Goal: Learn about a topic

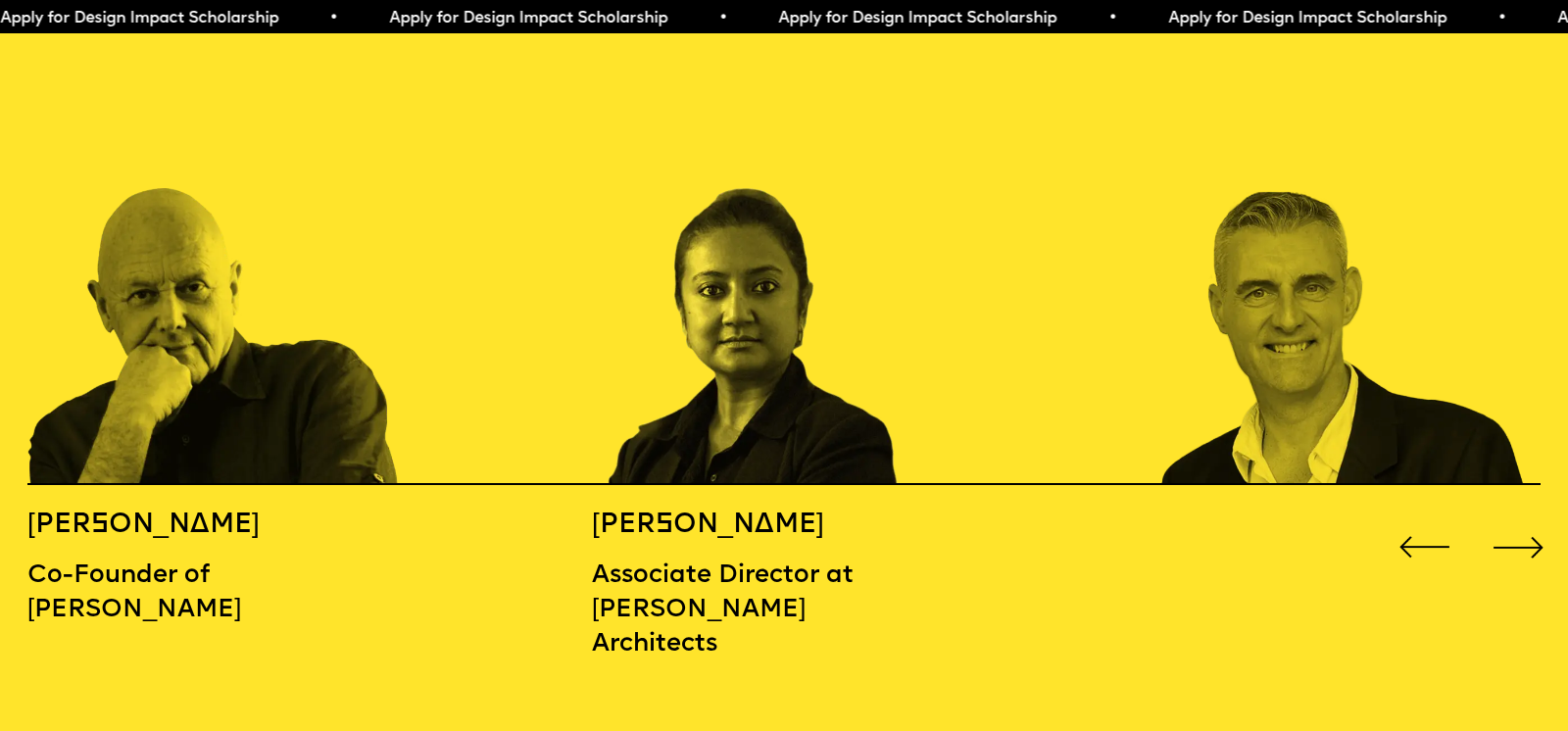
scroll to position [2425, 0]
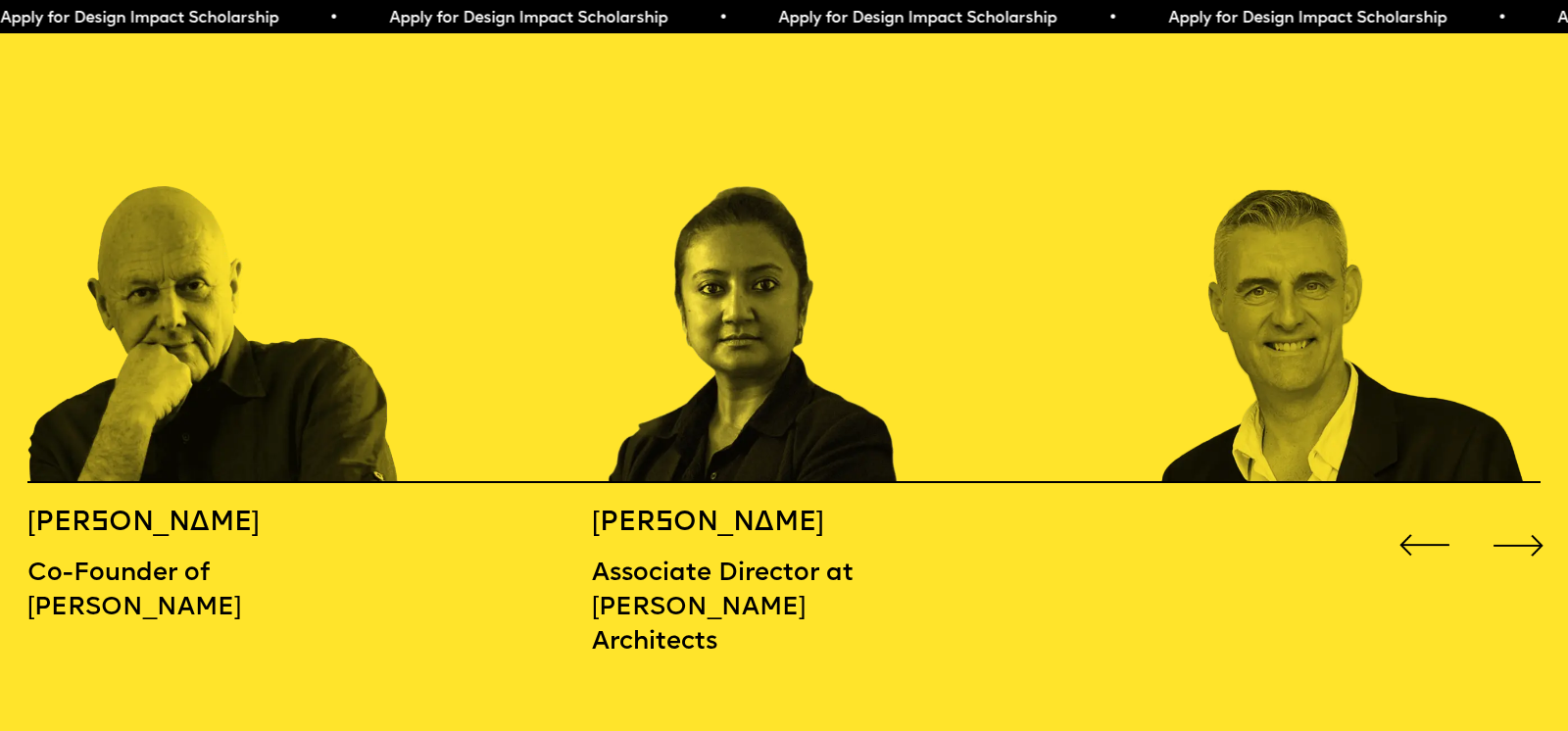
click at [1521, 514] on div "Next slide" at bounding box center [1519, 546] width 63 height 63
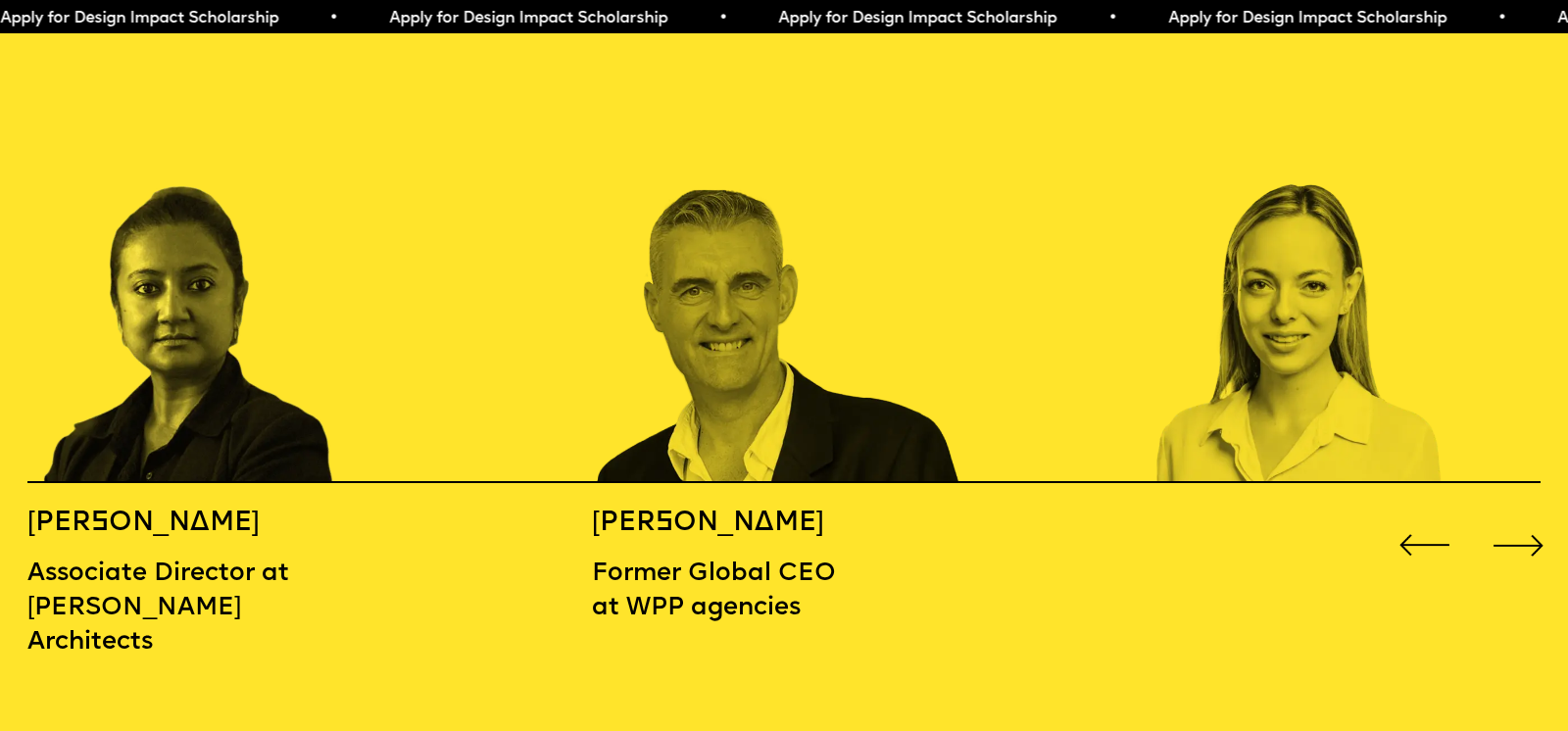
click at [1521, 514] on div "Next slide" at bounding box center [1519, 546] width 63 height 63
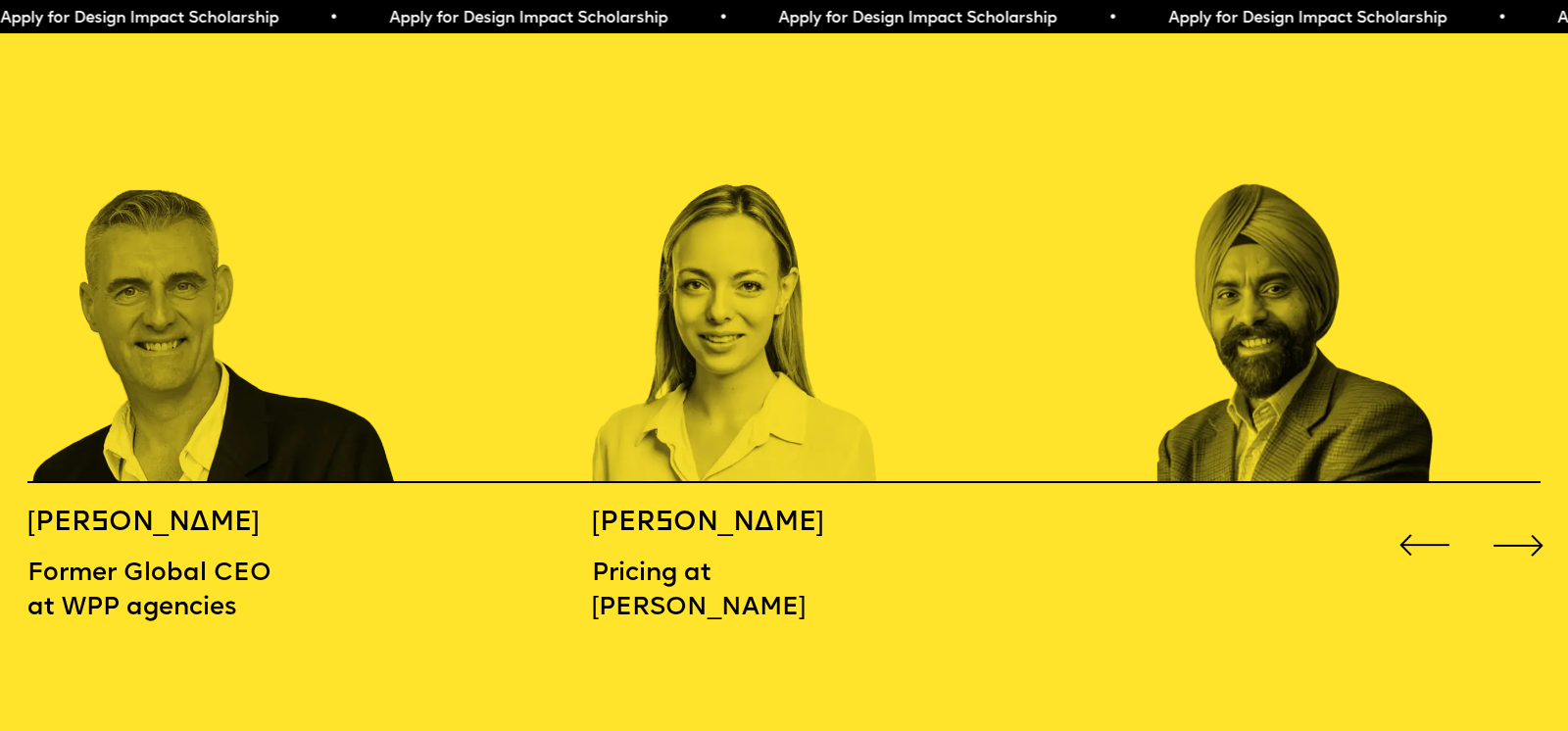
click at [1521, 514] on div "Next slide" at bounding box center [1519, 546] width 63 height 63
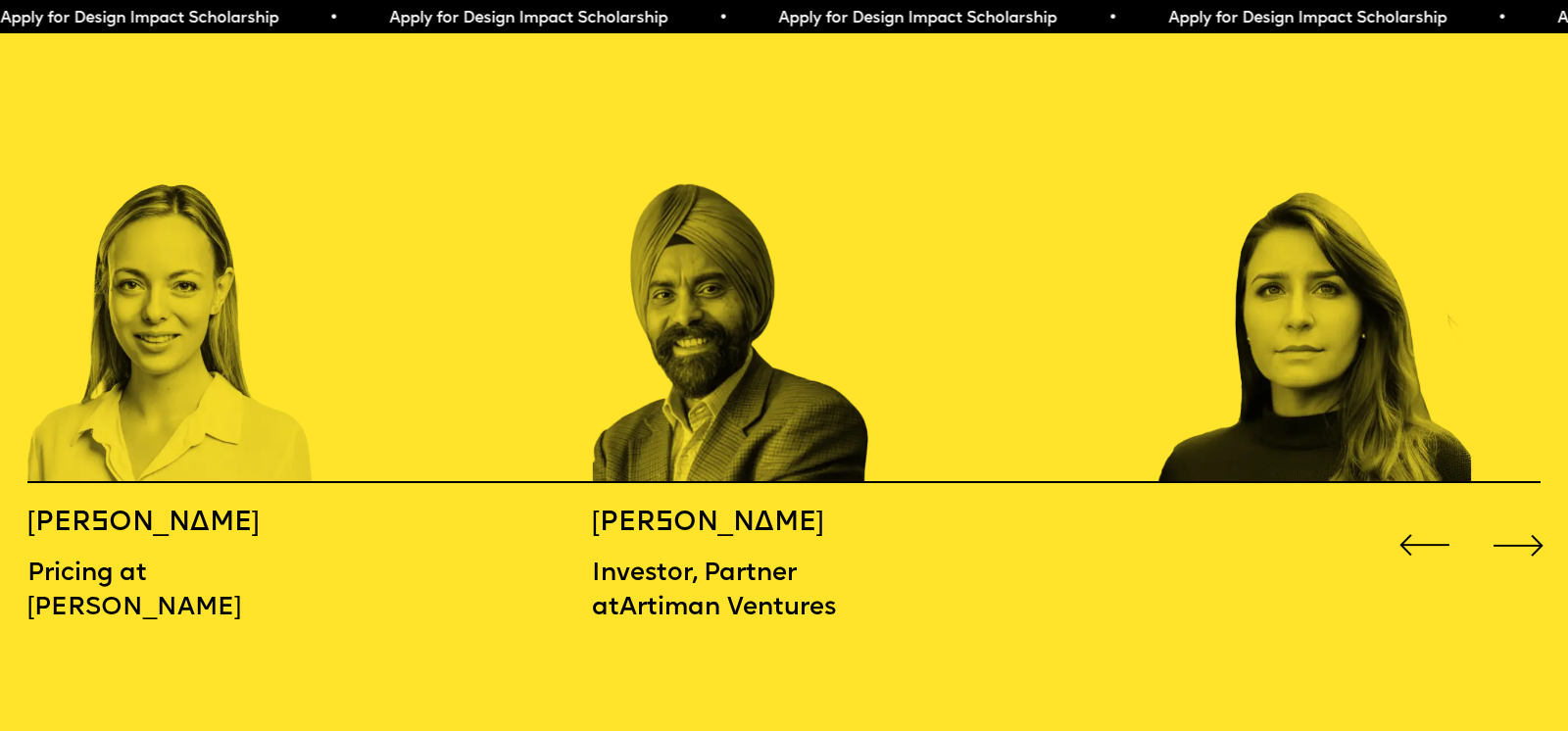
click at [1521, 514] on div "Next slide" at bounding box center [1519, 546] width 63 height 63
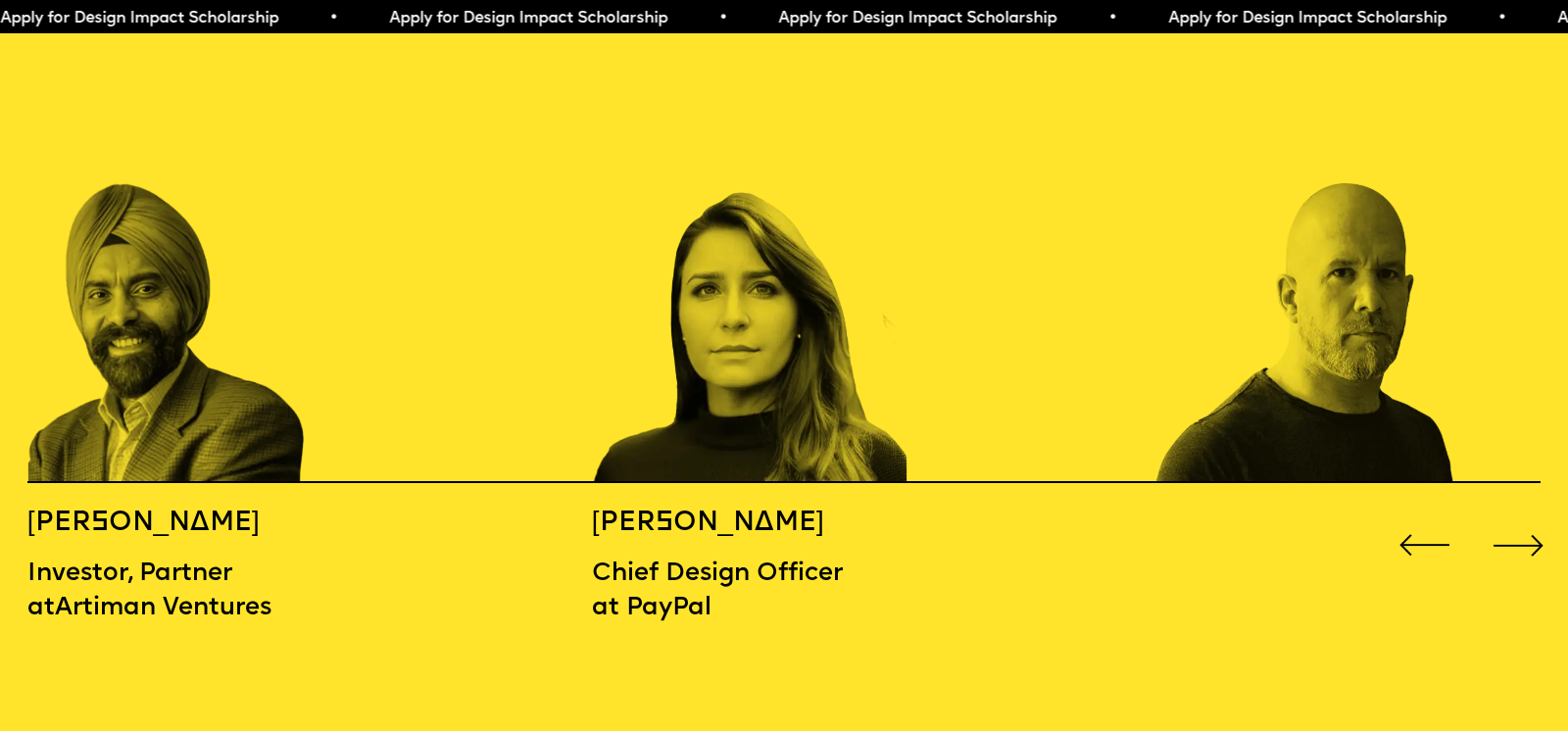
click at [1521, 514] on div "Next slide" at bounding box center [1519, 546] width 63 height 63
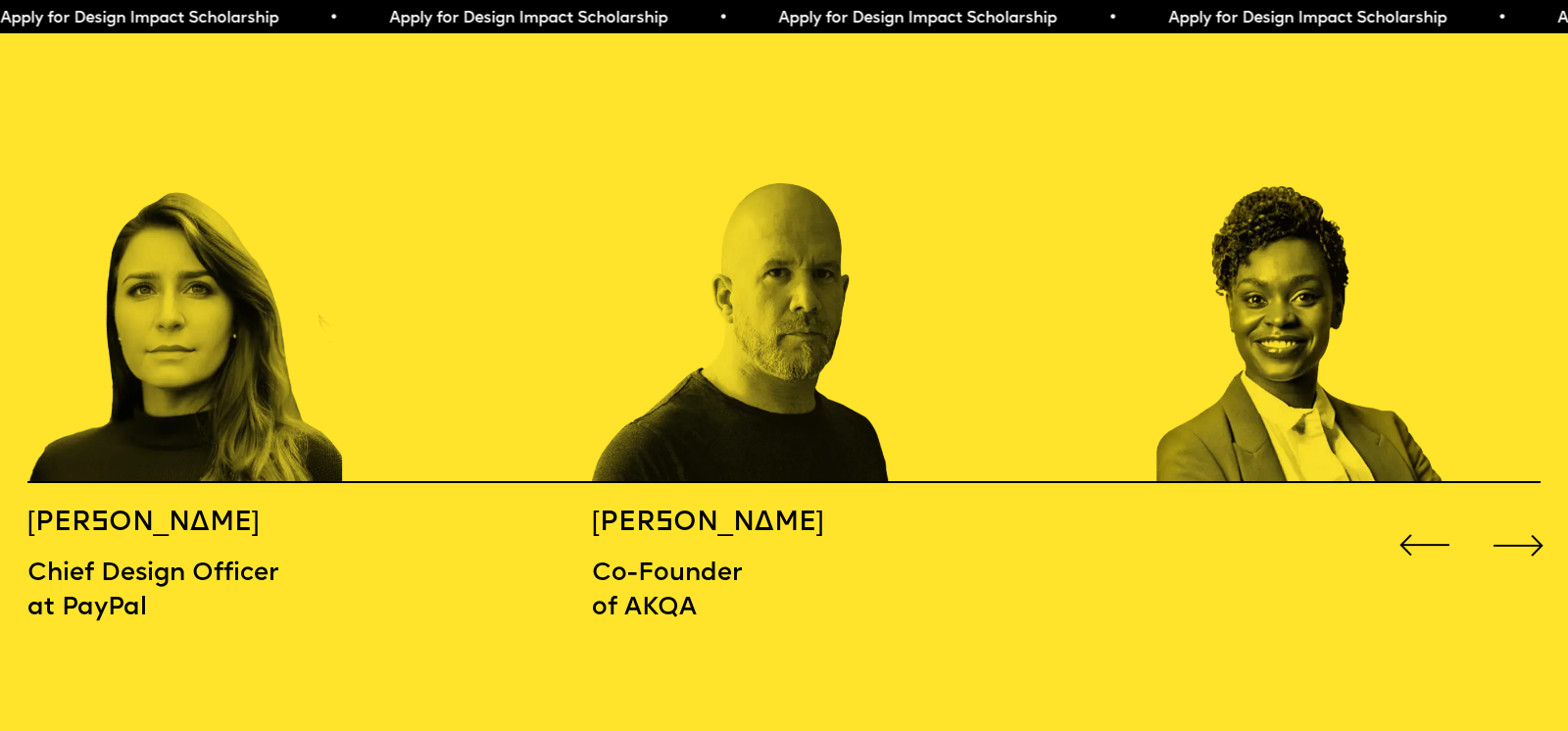
click at [1521, 514] on div "Next slide" at bounding box center [1519, 546] width 63 height 63
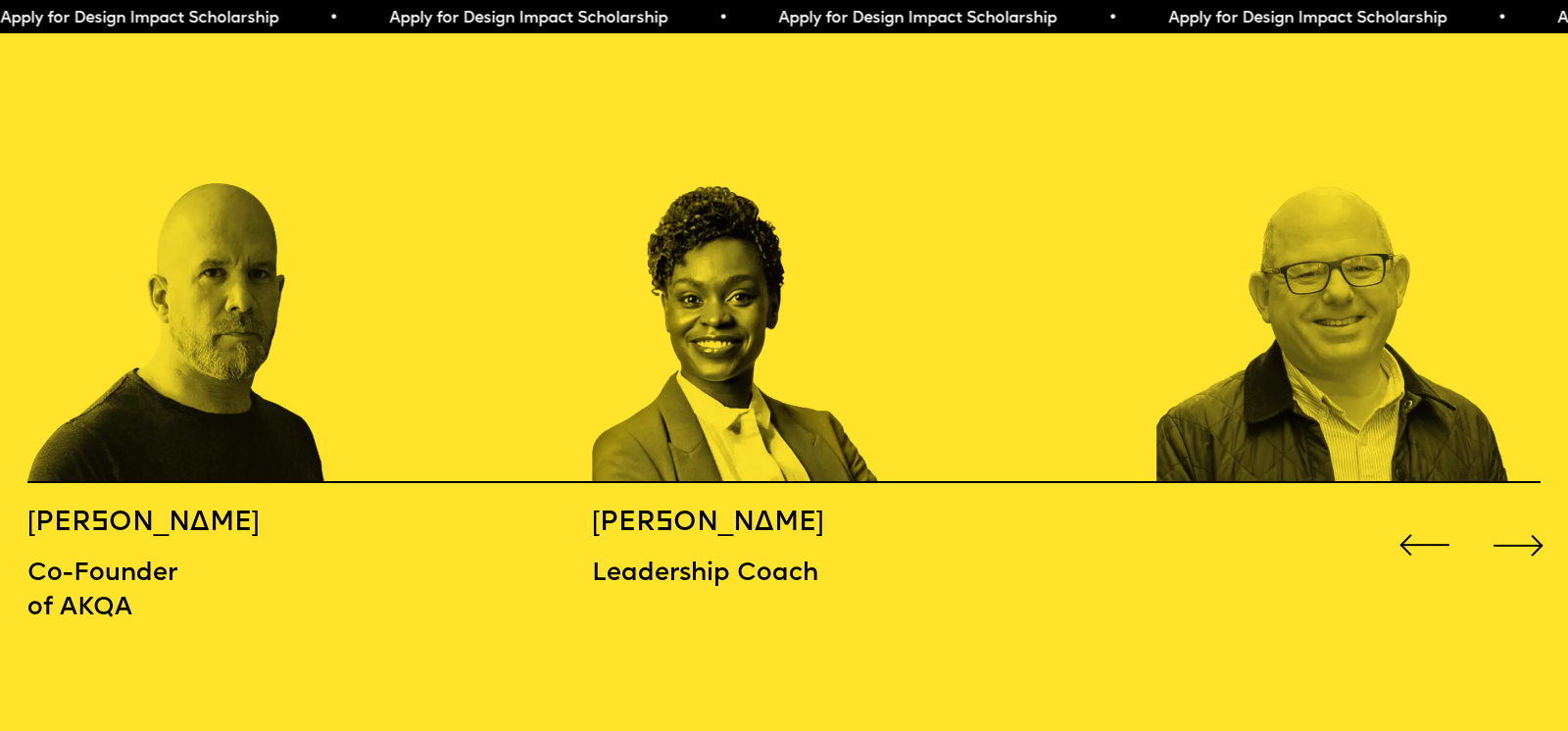
click at [1521, 514] on div "Next slide" at bounding box center [1519, 546] width 63 height 63
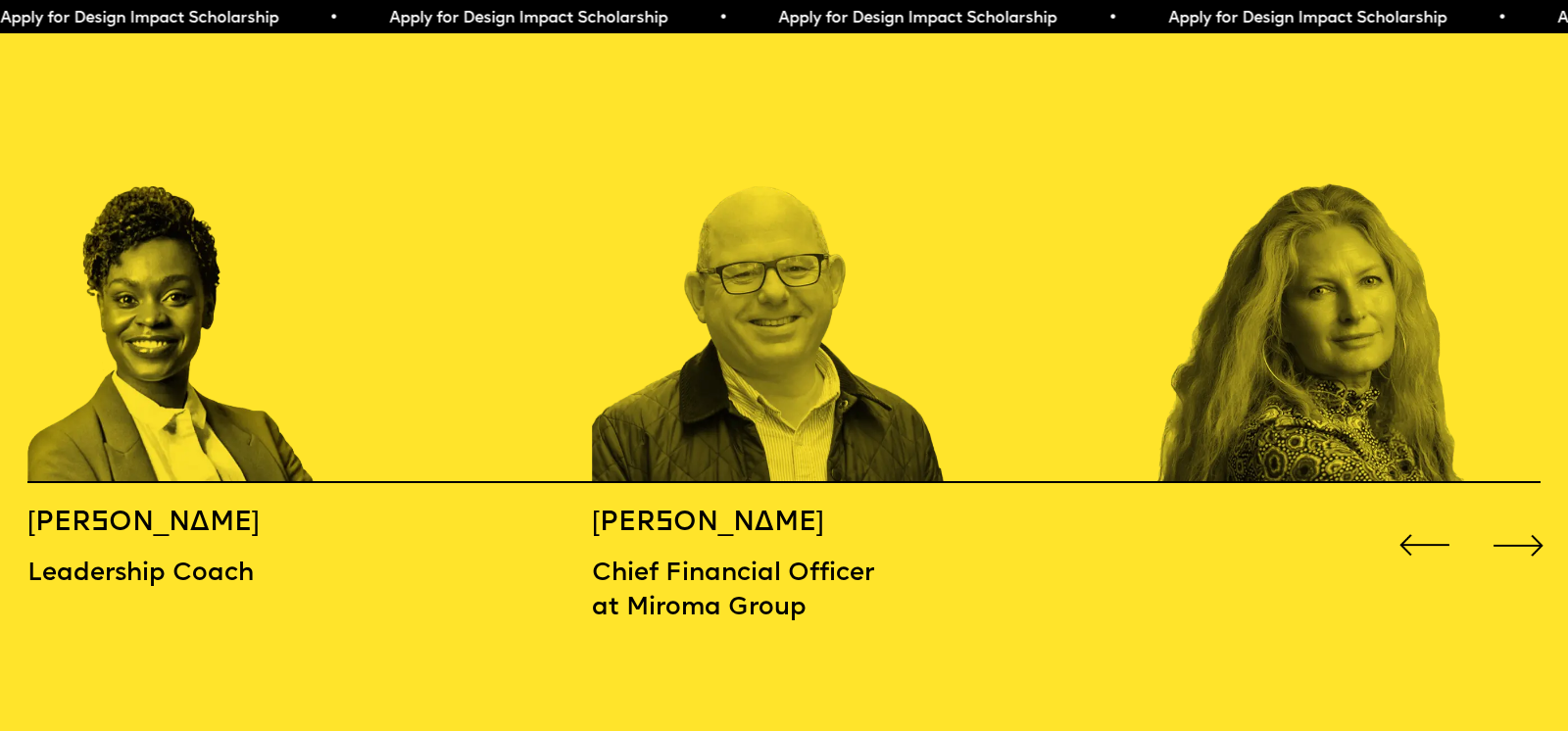
click at [1521, 514] on div "Next slide" at bounding box center [1519, 546] width 63 height 63
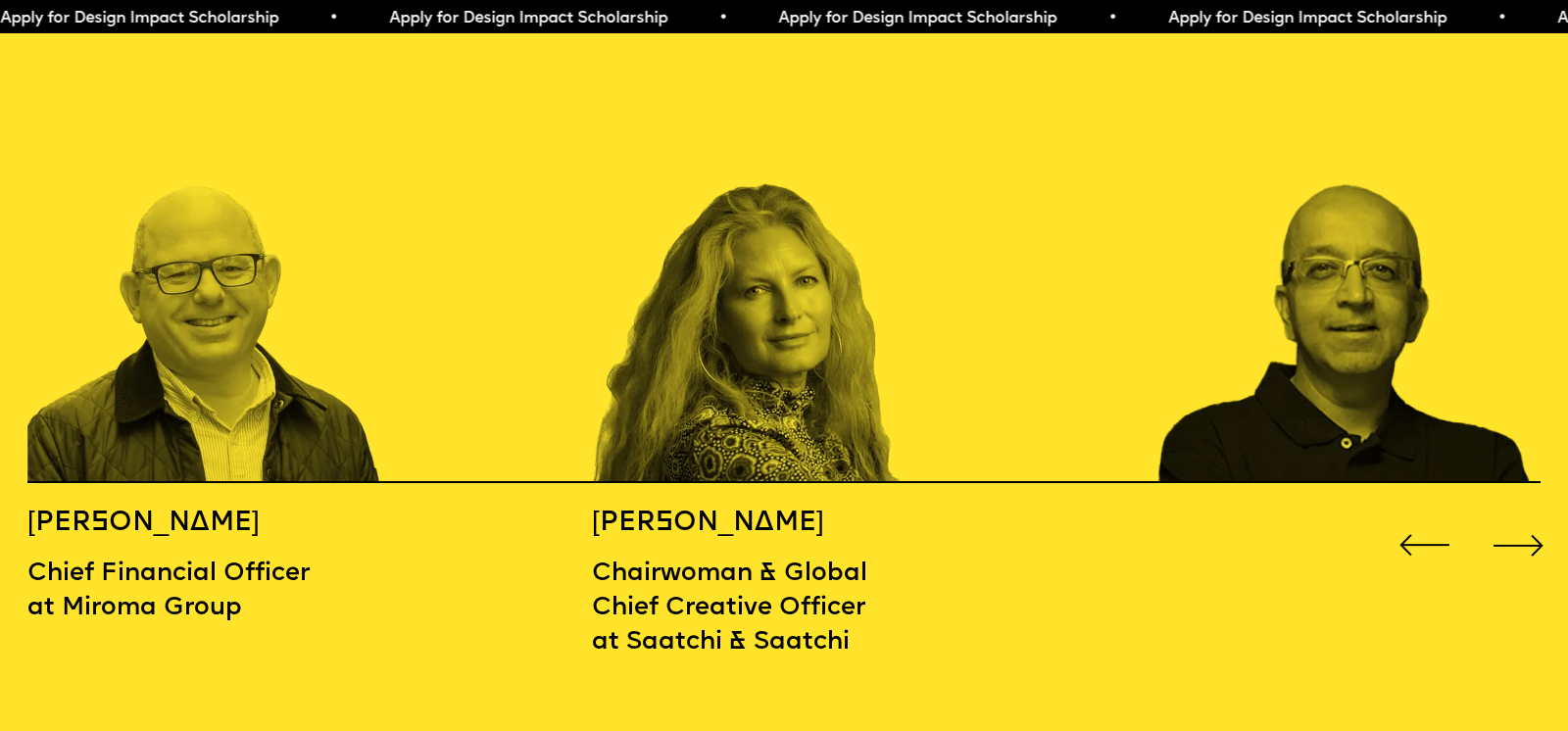
click at [1521, 514] on div "Next slide" at bounding box center [1519, 546] width 63 height 63
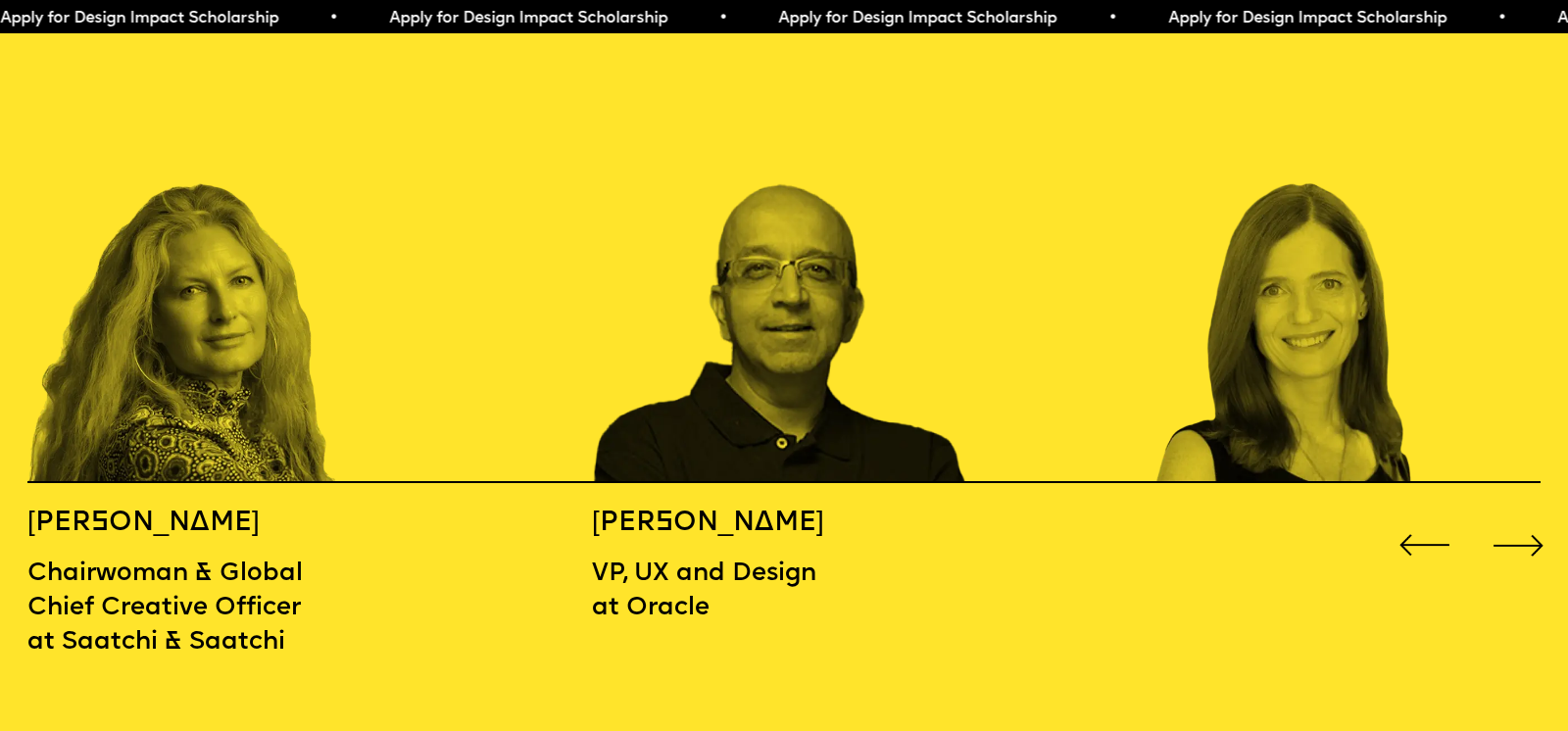
click at [1521, 514] on div "Next slide" at bounding box center [1519, 546] width 63 height 63
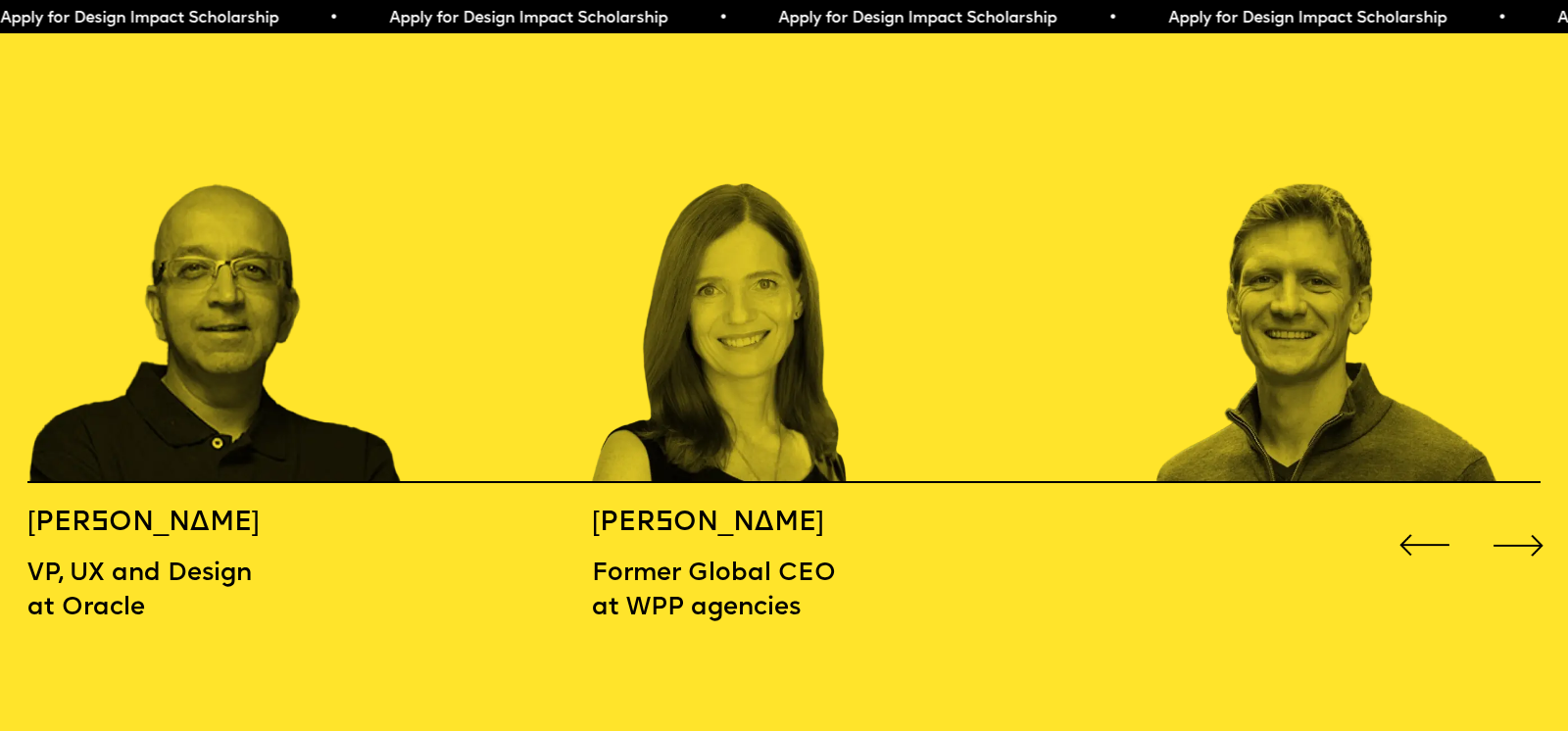
click at [1521, 514] on div "Next slide" at bounding box center [1519, 546] width 63 height 63
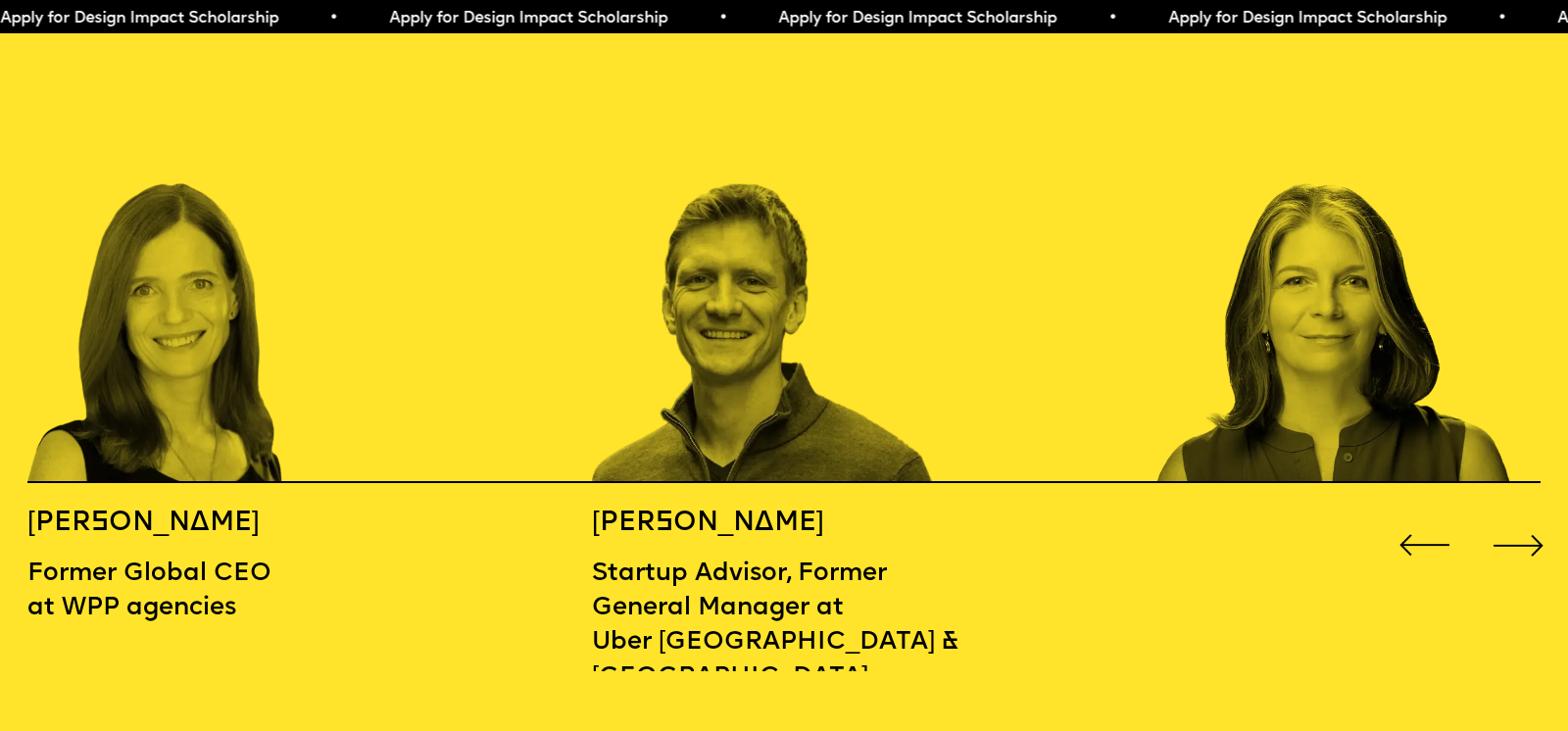
click at [1521, 514] on div "Next slide" at bounding box center [1519, 546] width 63 height 63
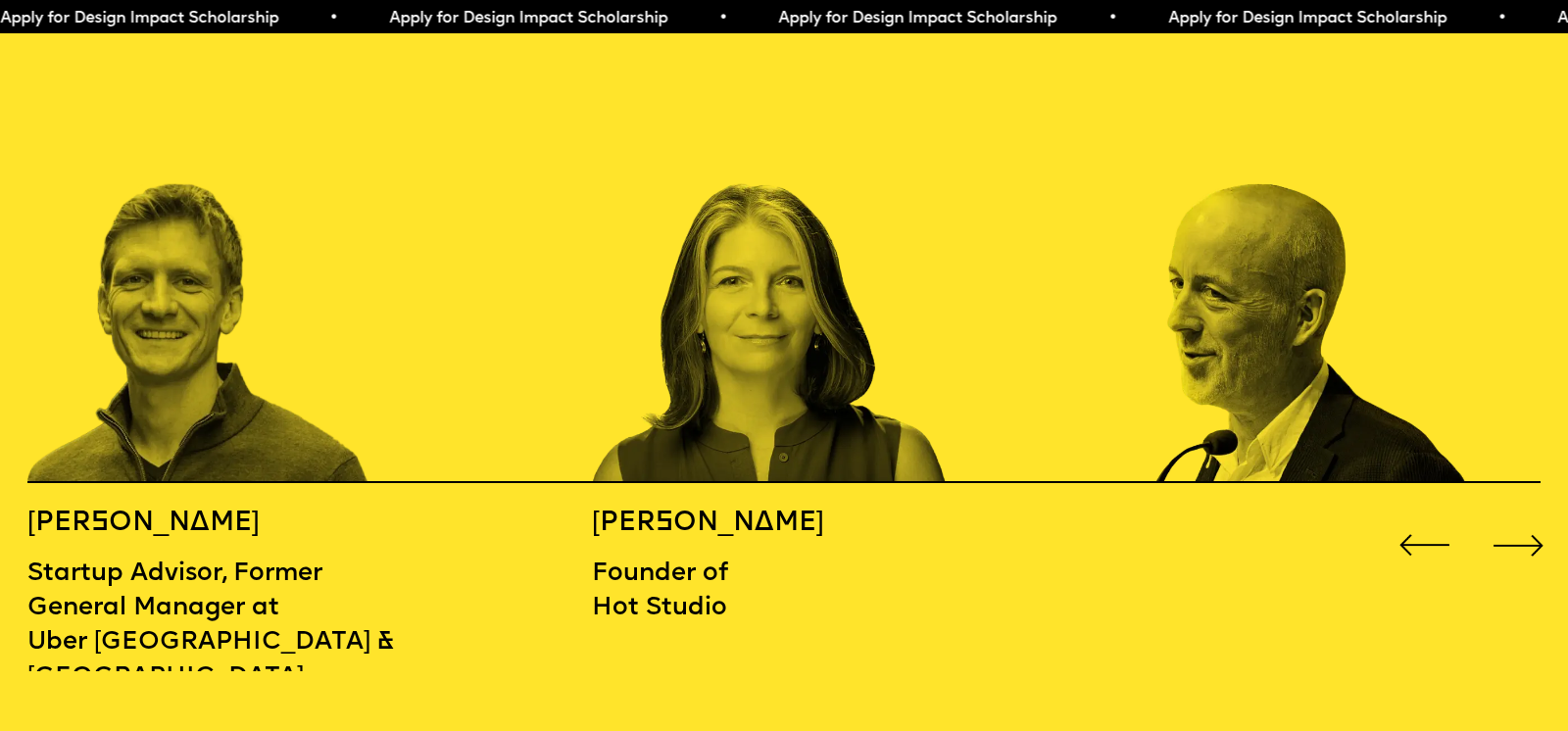
click at [1521, 514] on div "Next slide" at bounding box center [1519, 546] width 63 height 63
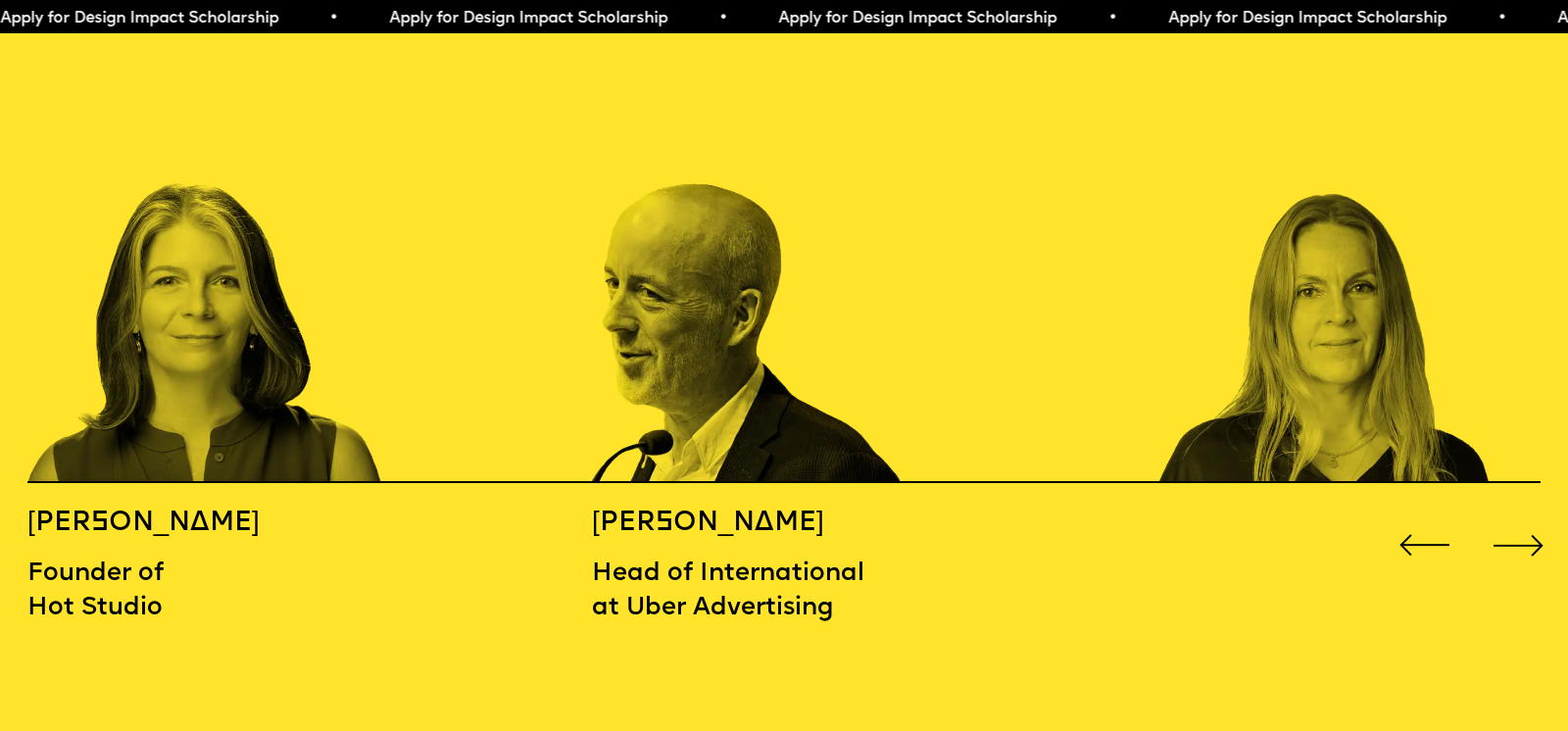
click at [1521, 514] on div "Next slide" at bounding box center [1519, 546] width 63 height 63
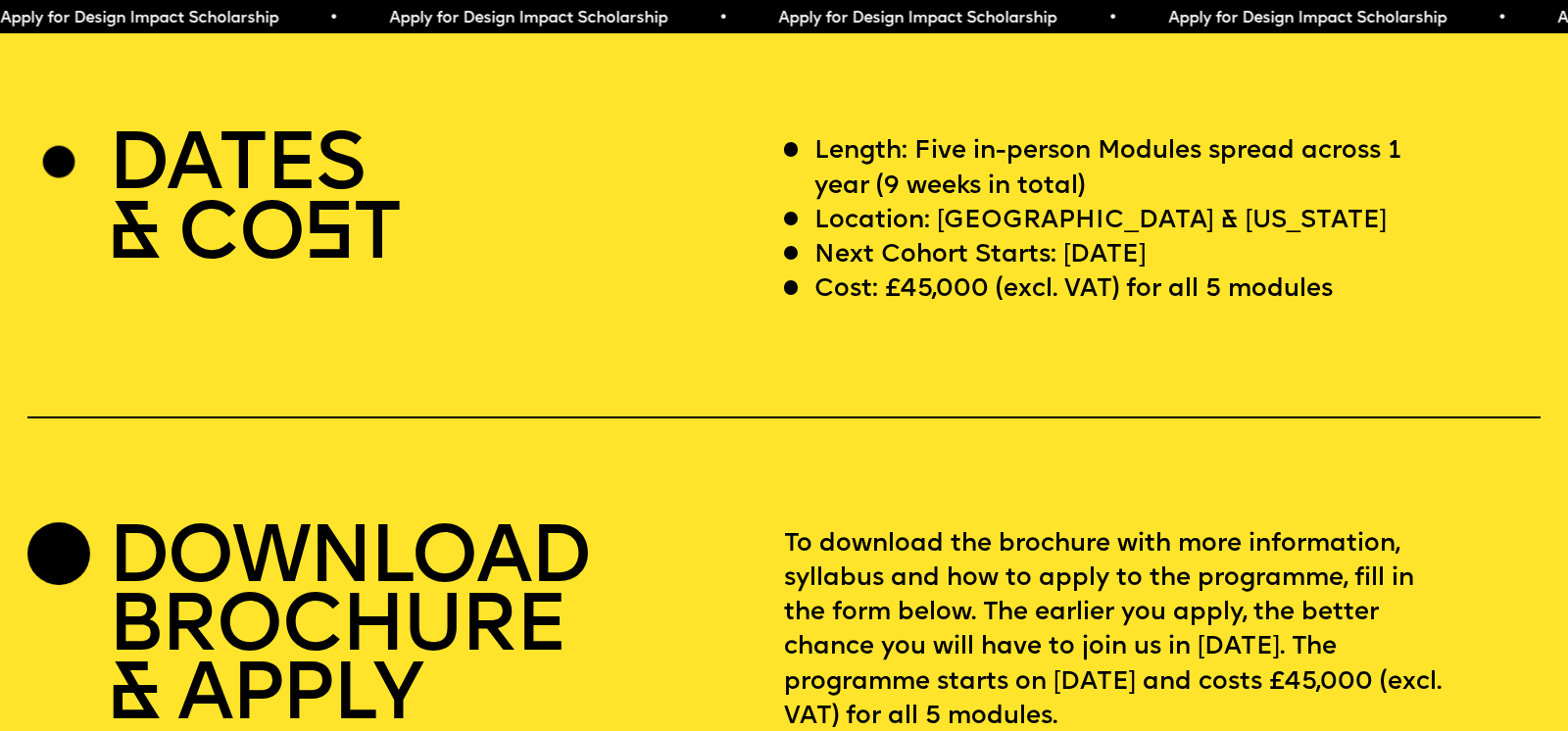
scroll to position [6406, 0]
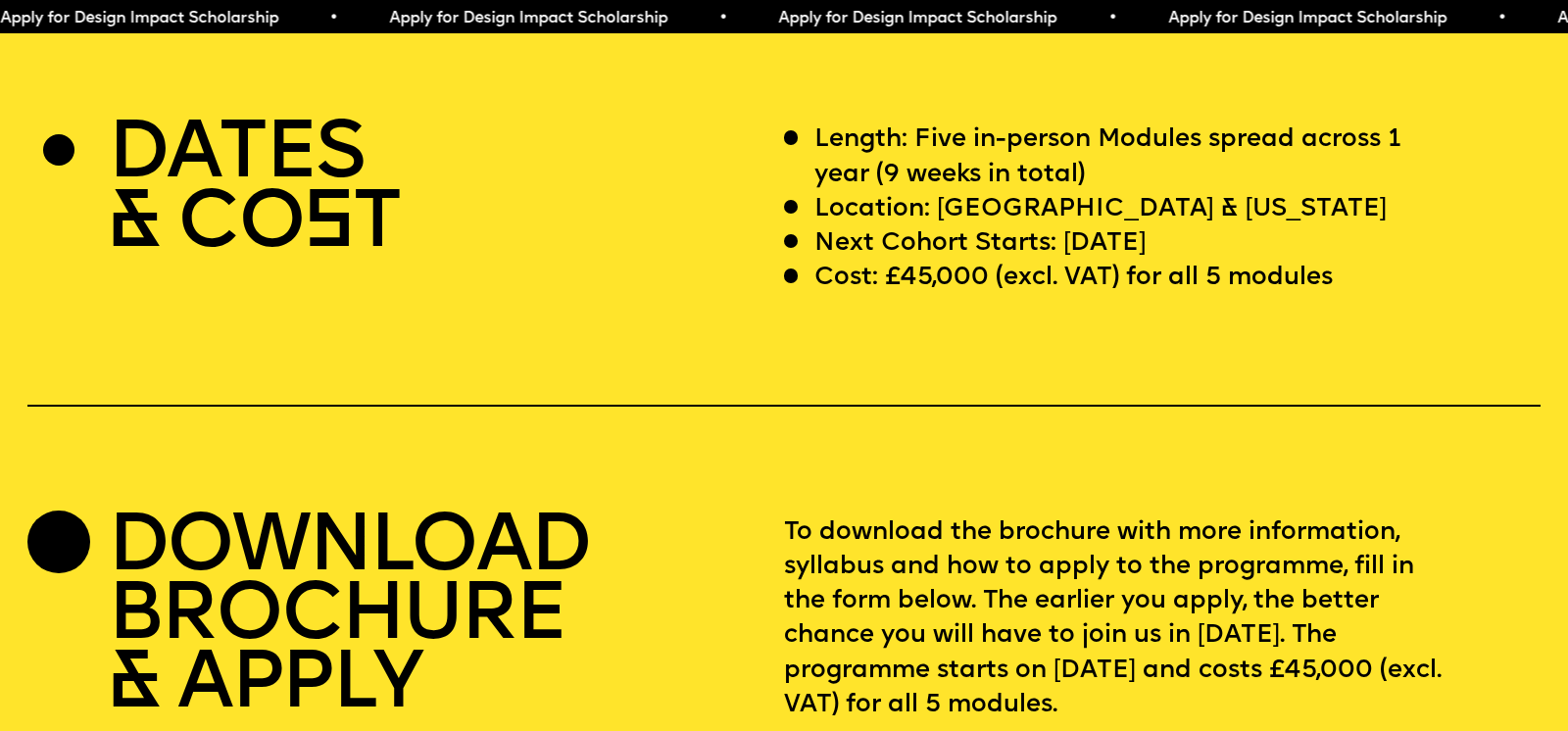
click at [251, 162] on h2 "DATES & CO S T" at bounding box center [254, 191] width 292 height 137
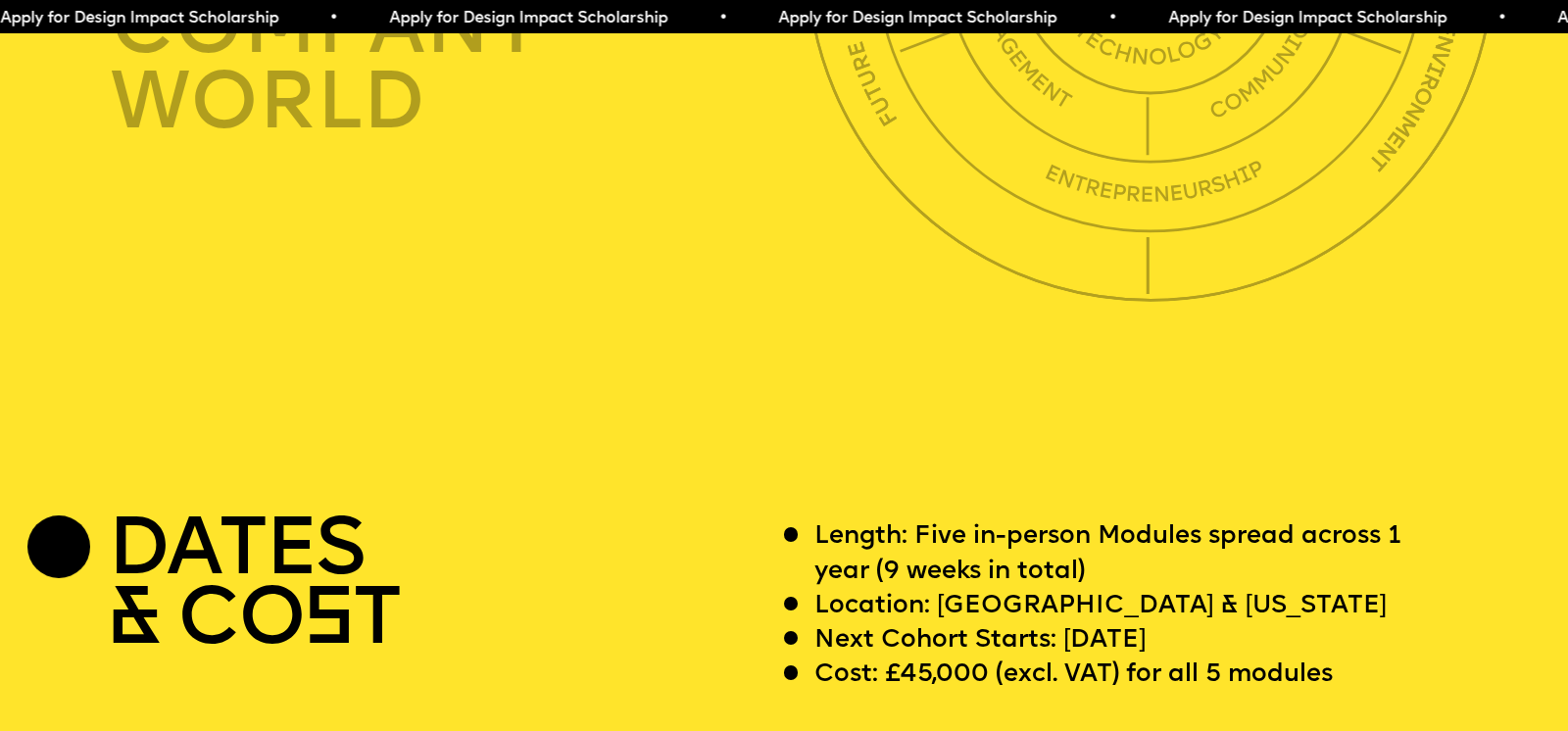
scroll to position [5988, 0]
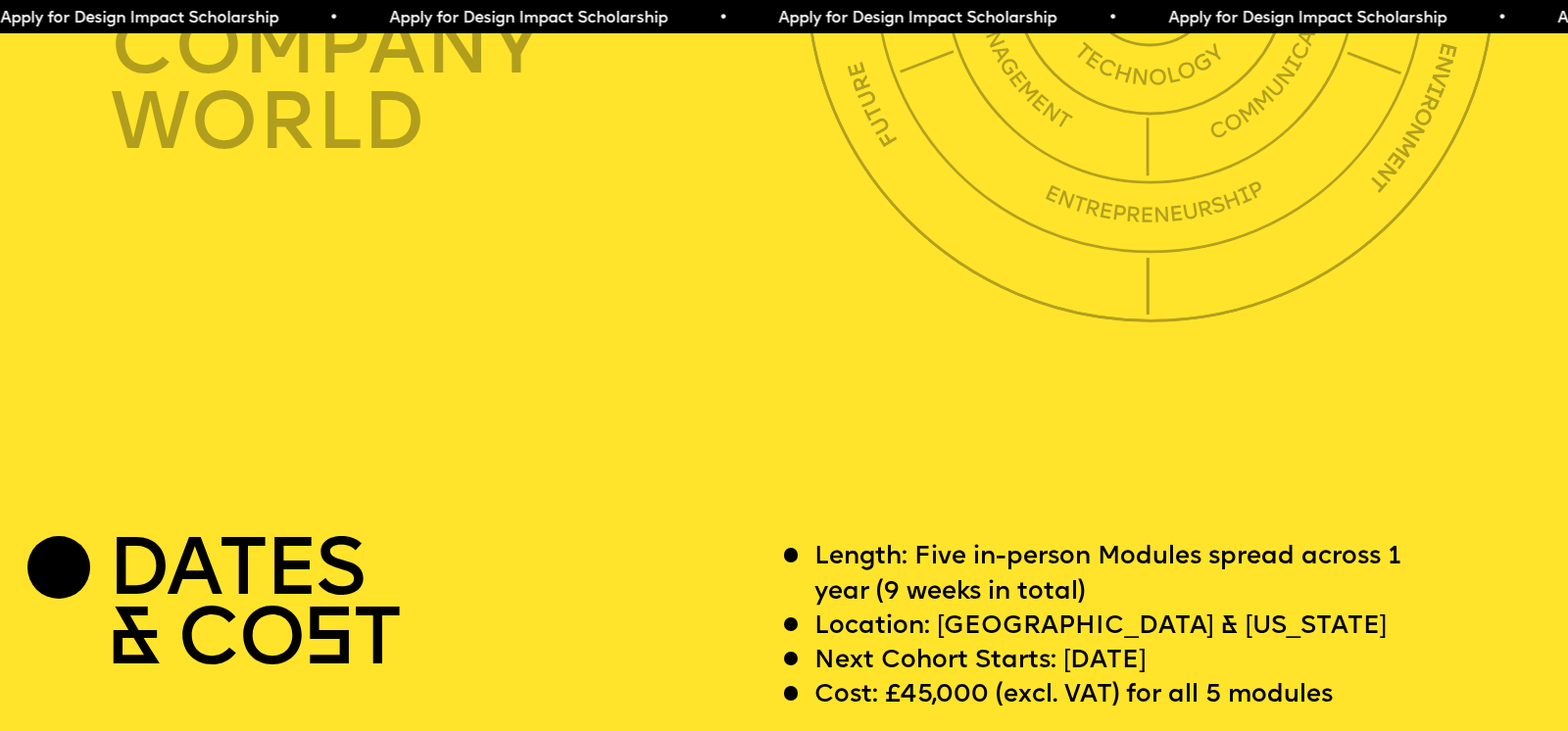
click at [1117, 540] on p "Length: Five in-person Modules spread across 1 year (9 weeks in total)" at bounding box center [1130, 574] width 632 height 69
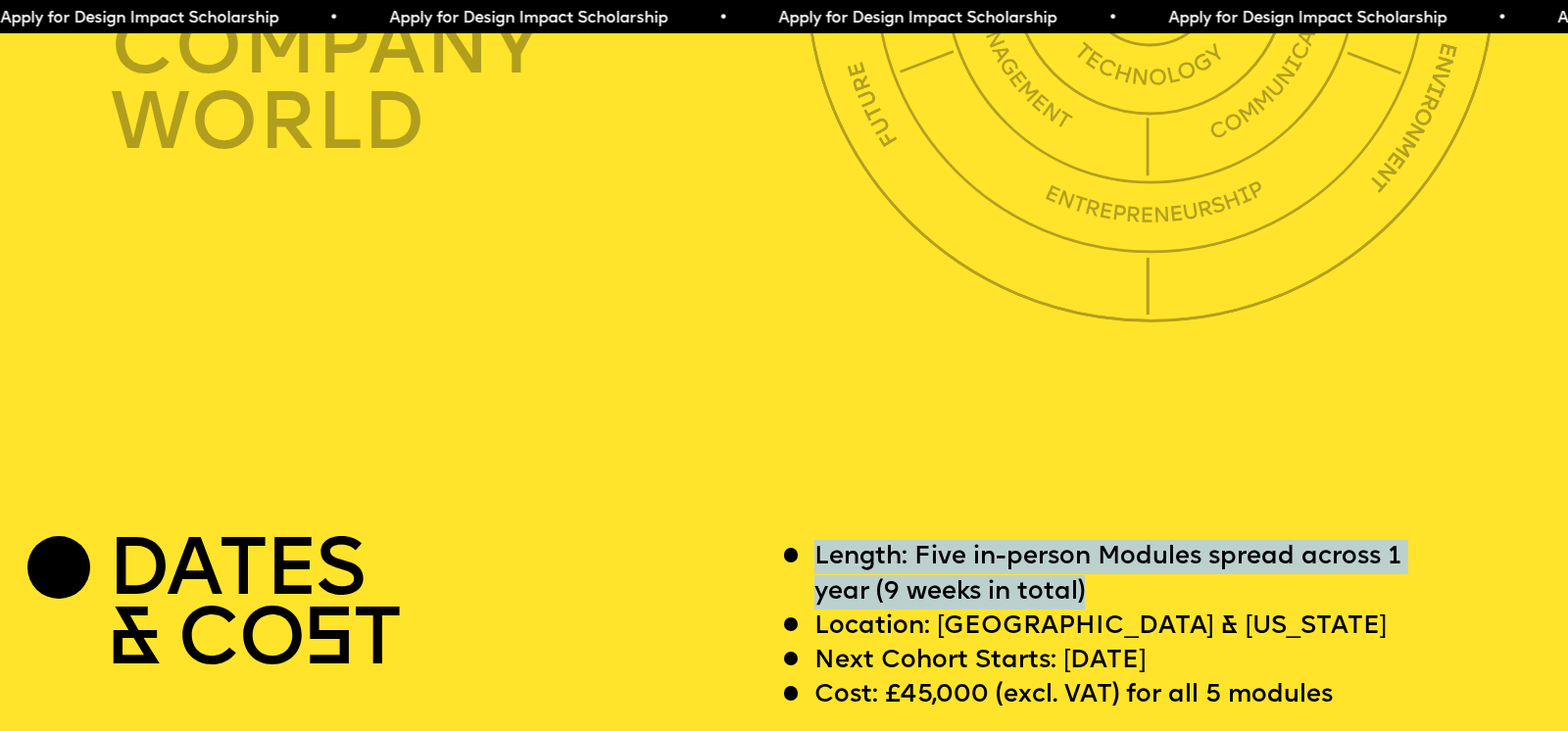
click at [1117, 540] on p "Length: Five in-person Modules spread across 1 year (9 weeks in total)" at bounding box center [1130, 574] width 632 height 69
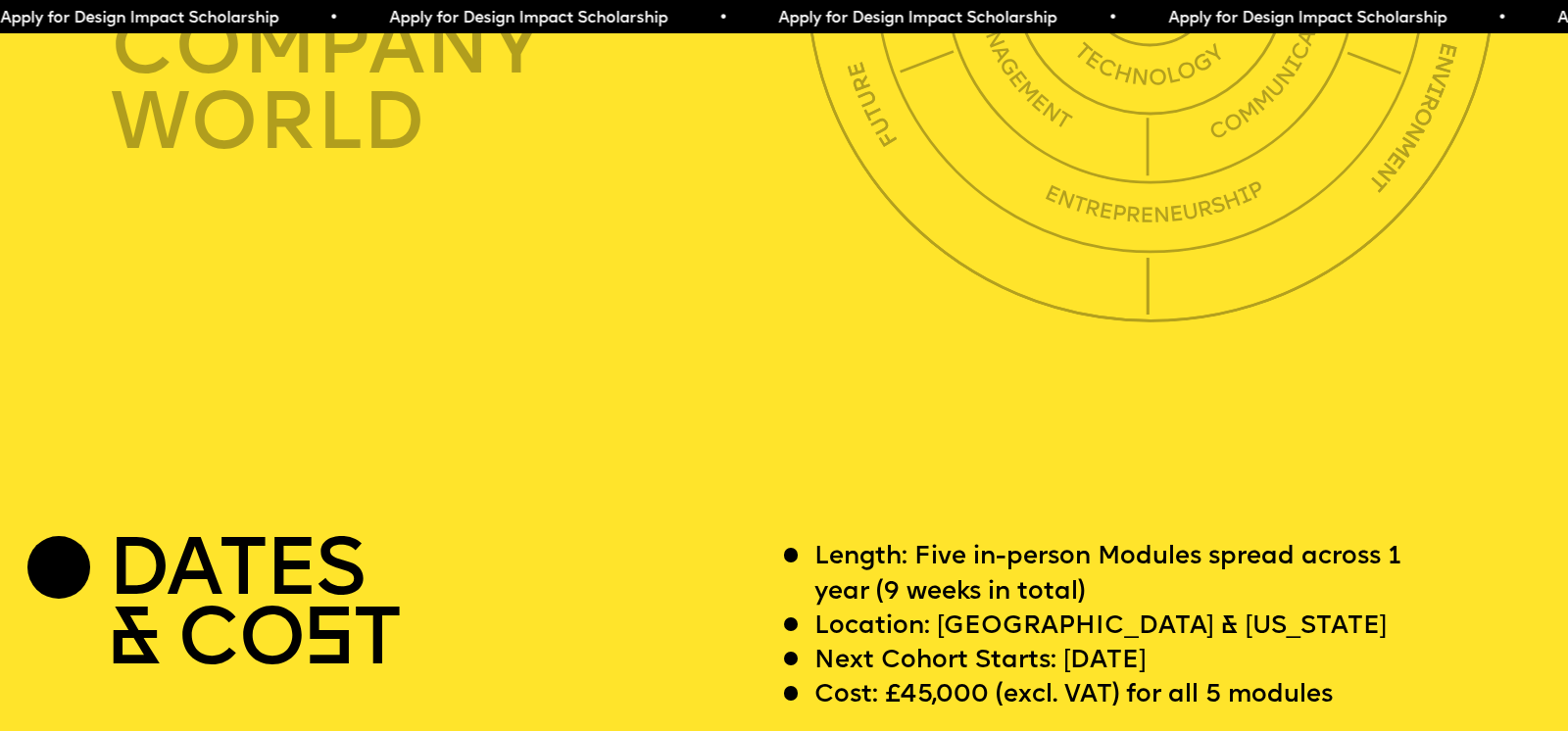
click at [1160, 553] on p "Length: Five in-person Modules spread across 1 year (9 weeks in total)" at bounding box center [1130, 574] width 632 height 69
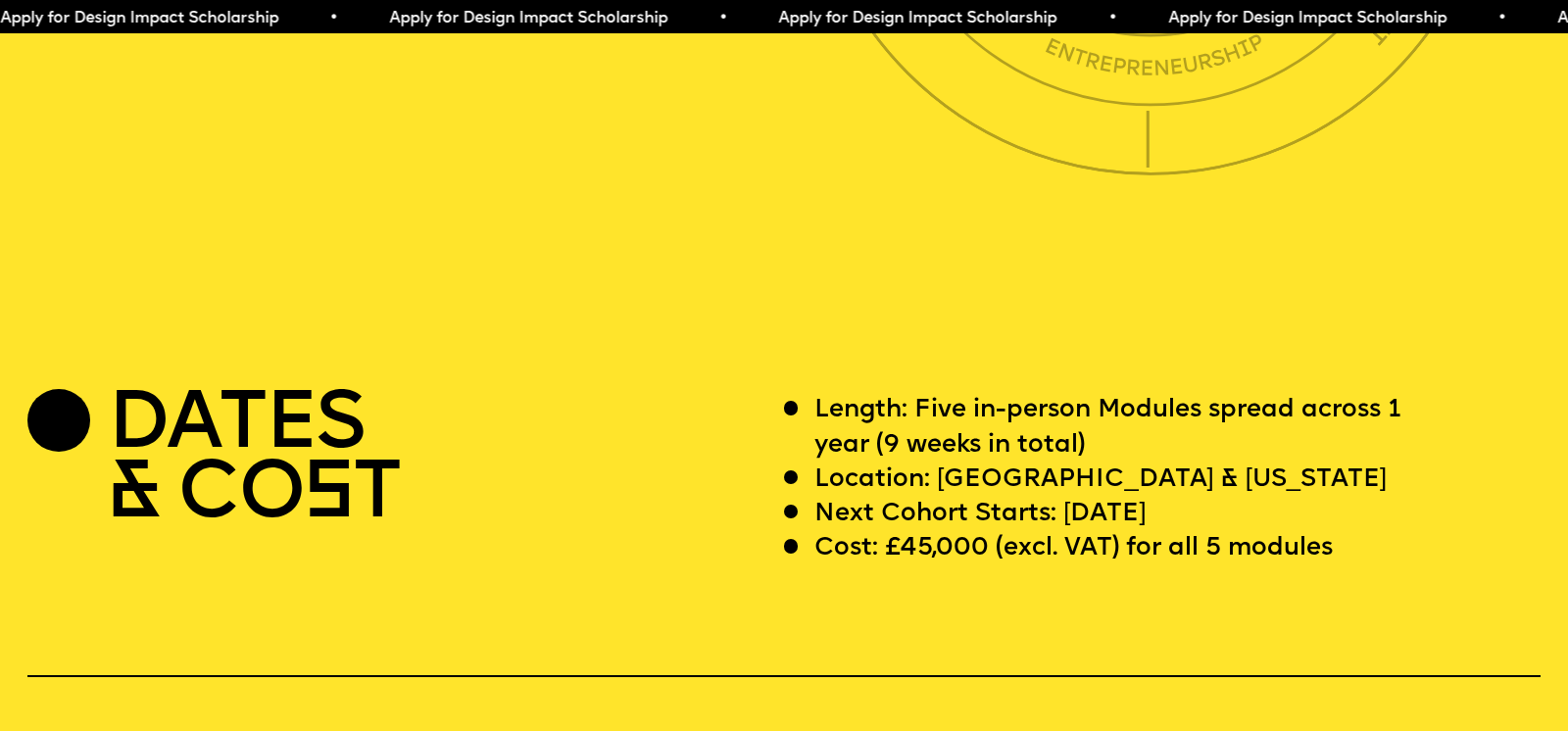
scroll to position [6134, 0]
